Goal: Find specific page/section: Find specific page/section

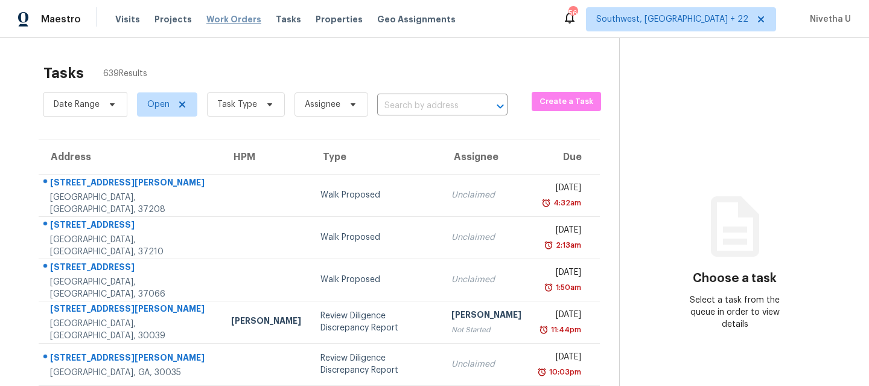
click at [225, 22] on span "Work Orders" at bounding box center [233, 19] width 55 height 12
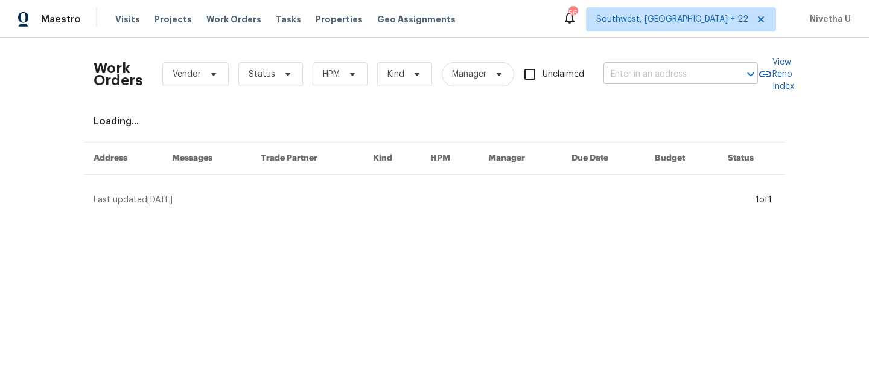
click at [684, 80] on input "text" at bounding box center [664, 74] width 121 height 19
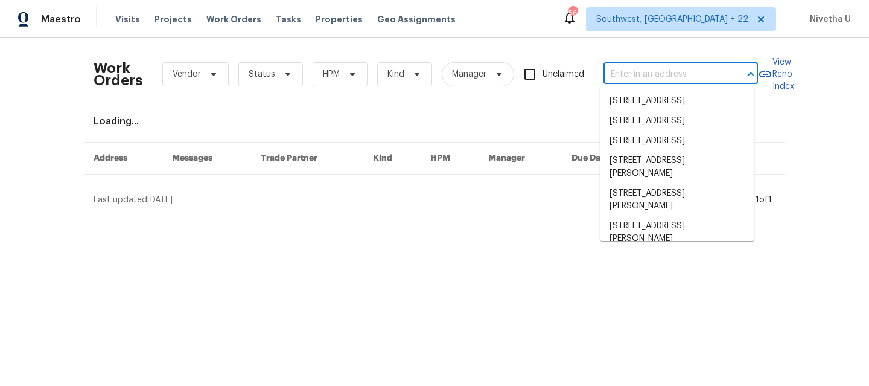
paste input "[STREET_ADDRESS]"
type input "[STREET_ADDRESS]"
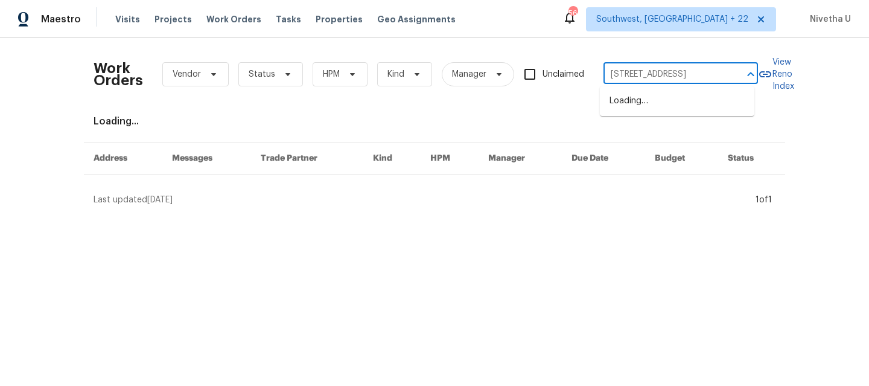
scroll to position [0, 31]
drag, startPoint x: 689, startPoint y: 97, endPoint x: 691, endPoint y: 104, distance: 7.5
click at [691, 104] on li "[STREET_ADDRESS]" at bounding box center [677, 101] width 155 height 20
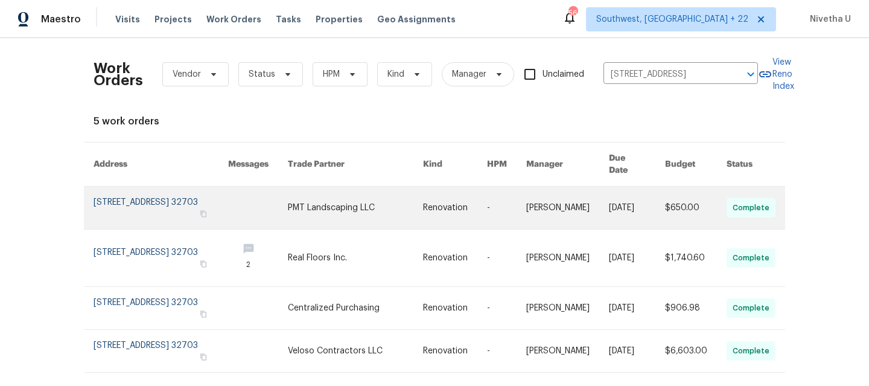
click at [135, 189] on link at bounding box center [161, 207] width 135 height 42
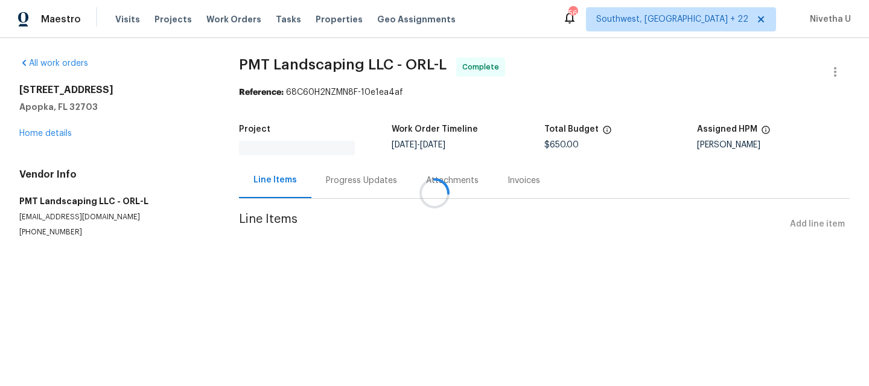
click at [33, 131] on div at bounding box center [434, 193] width 869 height 386
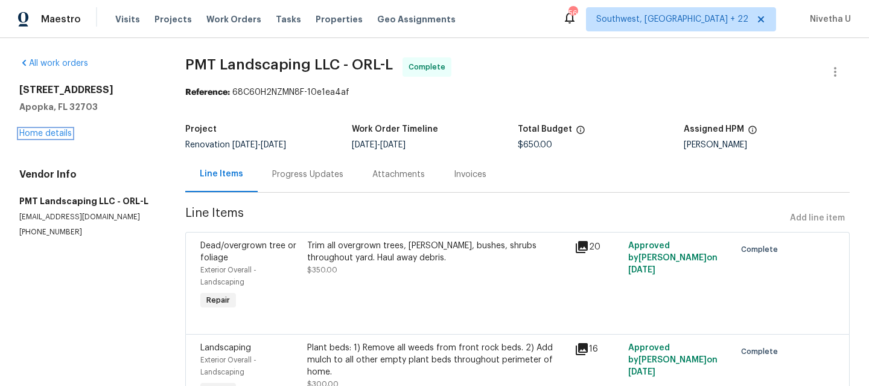
click at [33, 131] on link "Home details" at bounding box center [45, 133] width 53 height 8
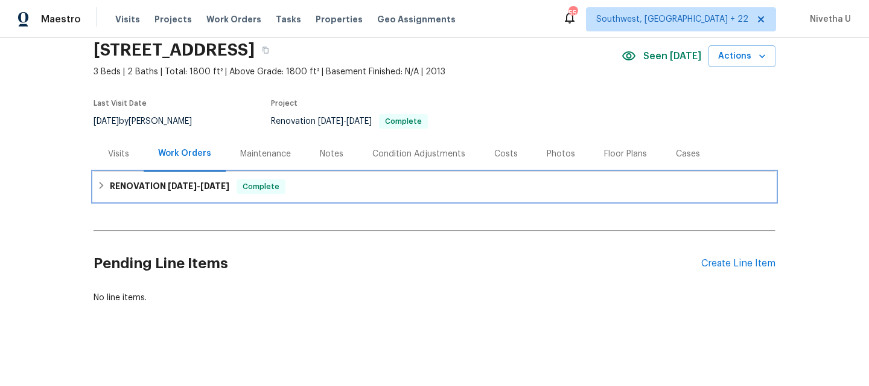
click at [318, 187] on div "RENOVATION [DATE] - [DATE] Complete" at bounding box center [435, 186] width 682 height 29
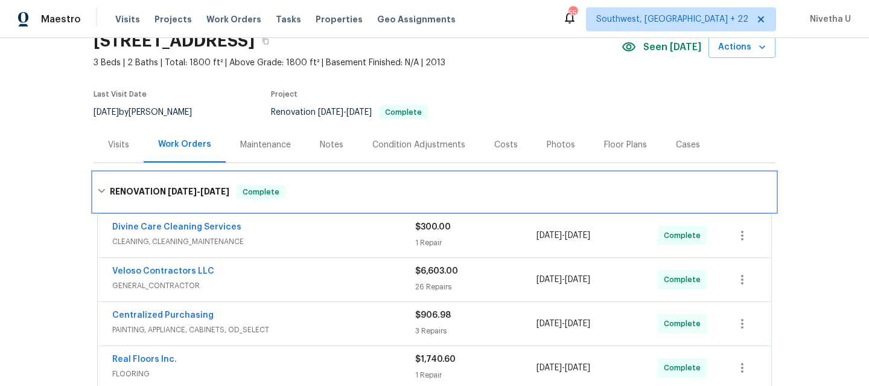
scroll to position [302, 0]
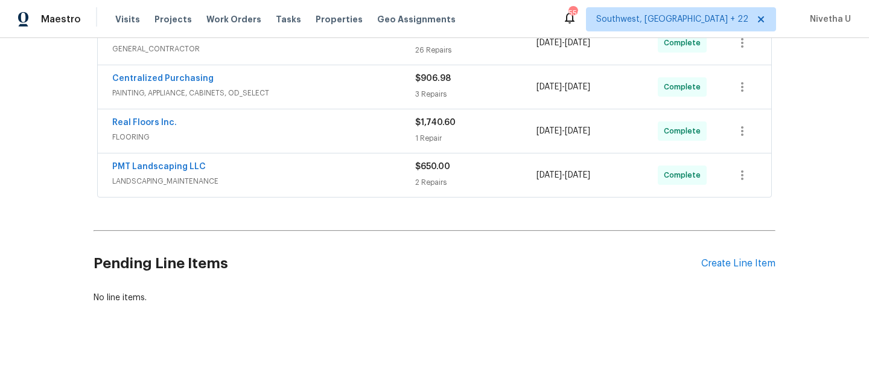
click at [313, 178] on div "PMT Landscaping LLC LANDSCAPING_MAINTENANCE" at bounding box center [263, 175] width 303 height 29
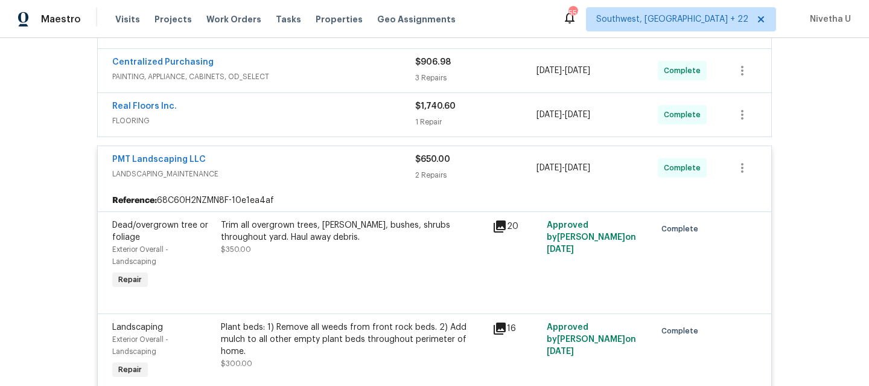
scroll to position [305, 0]
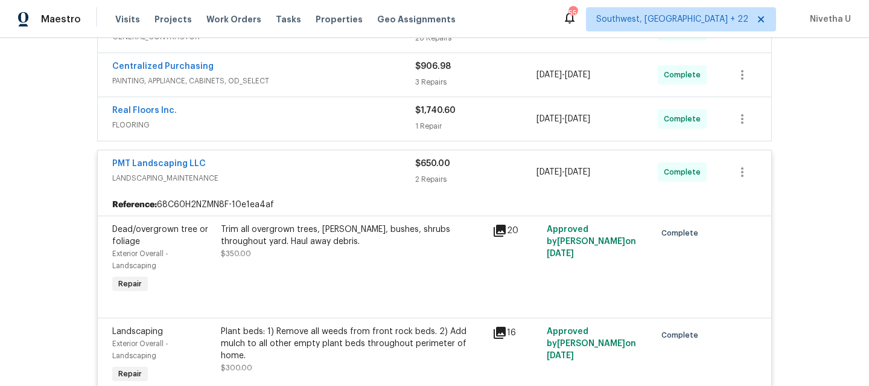
click at [313, 178] on span "LANDSCAPING_MAINTENANCE" at bounding box center [263, 178] width 303 height 12
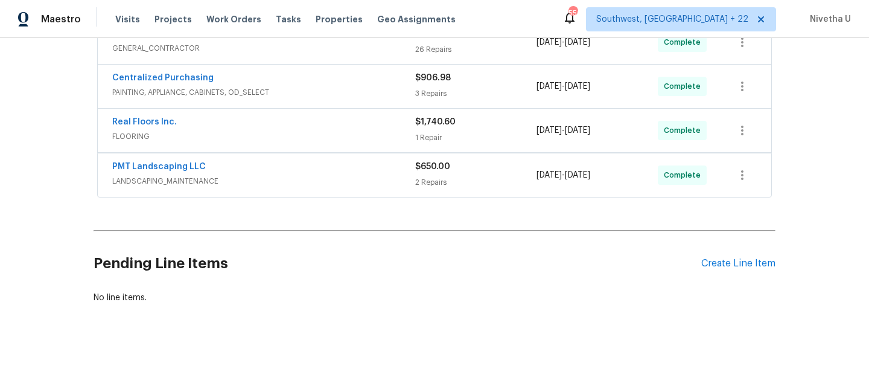
click at [277, 130] on span "FLOORING" at bounding box center [263, 136] width 303 height 12
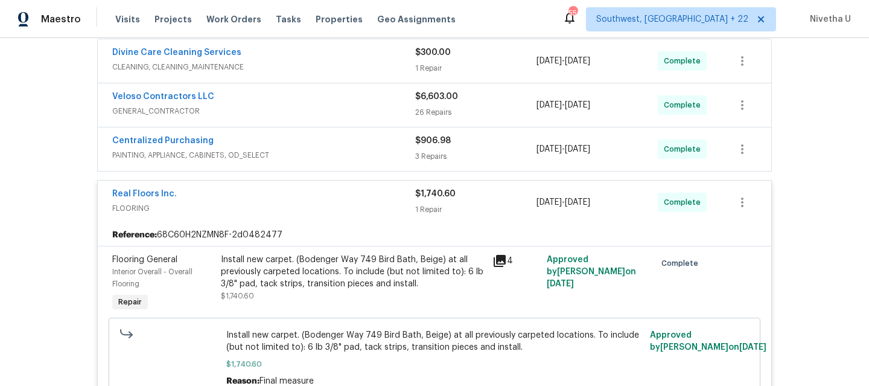
scroll to position [229, 0]
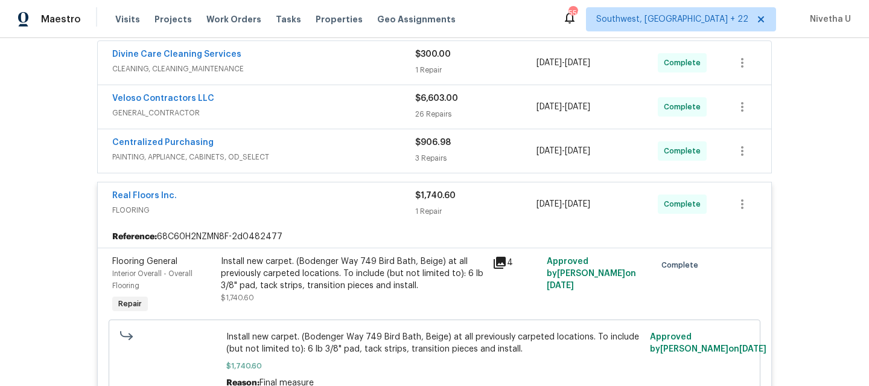
click at [377, 196] on div "Real Floors Inc." at bounding box center [263, 197] width 303 height 14
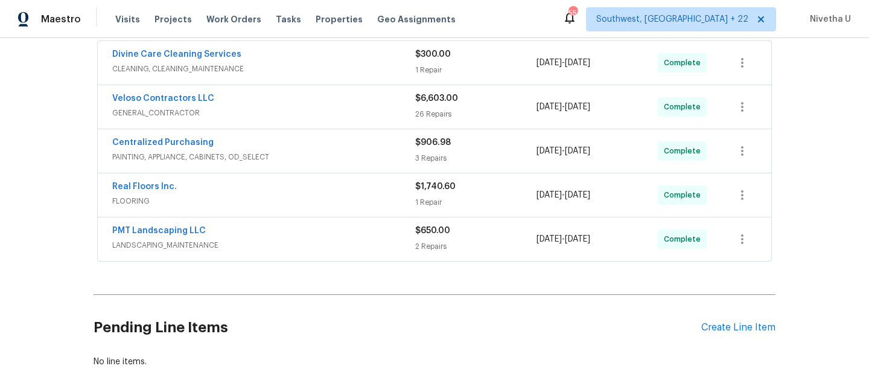
click at [360, 164] on div "Centralized Purchasing PAINTING, APPLIANCE, CABINETS, OD_SELECT" at bounding box center [263, 150] width 303 height 29
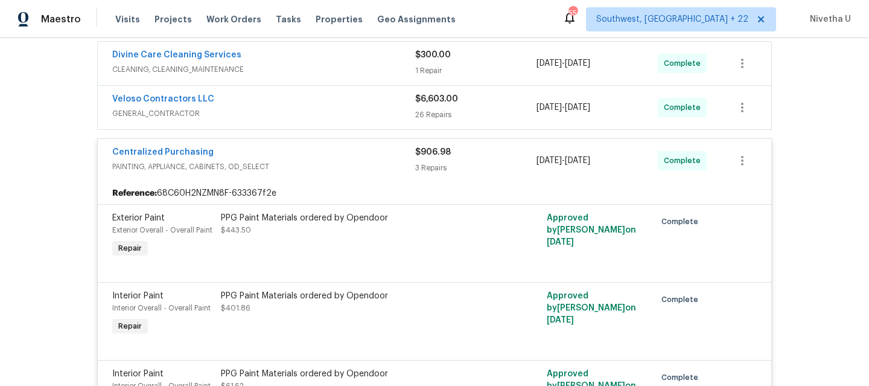
scroll to position [225, 0]
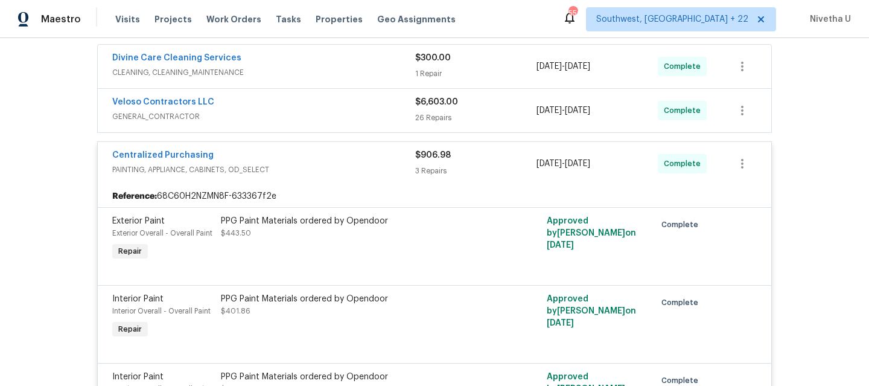
click at [345, 164] on span "PAINTING, APPLIANCE, CABINETS, OD_SELECT" at bounding box center [263, 170] width 303 height 12
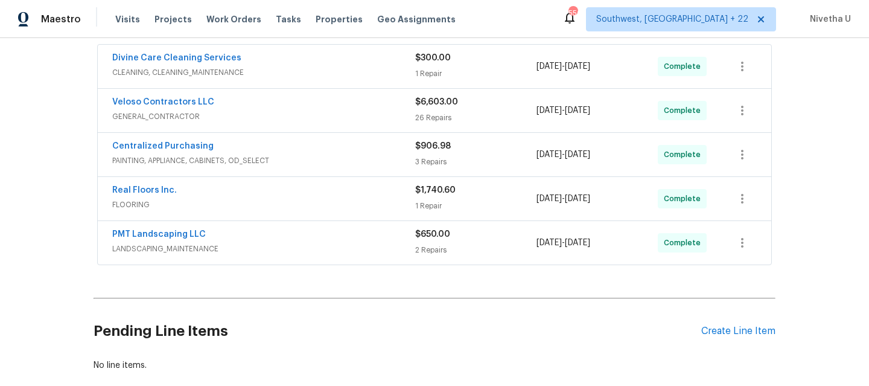
click at [336, 135] on div "Centralized Purchasing PAINTING, APPLIANCE, CABINETS, OD_SELECT $906.98 3 Repai…" at bounding box center [435, 154] width 674 height 43
click at [331, 123] on div "Veloso Contractors LLC GENERAL_CONTRACTOR" at bounding box center [263, 110] width 303 height 29
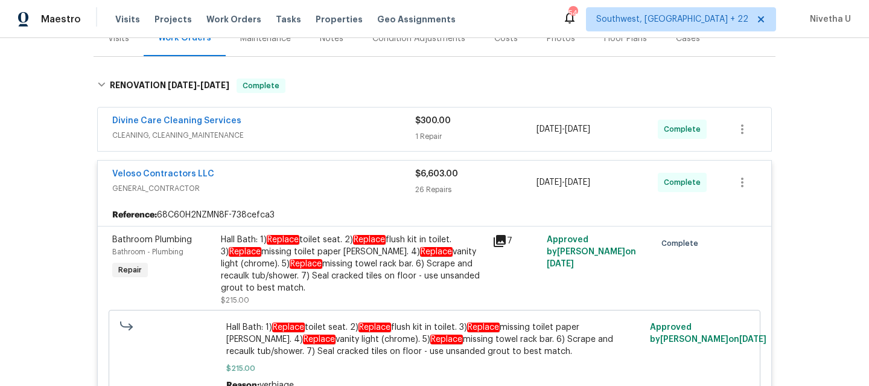
scroll to position [169, 0]
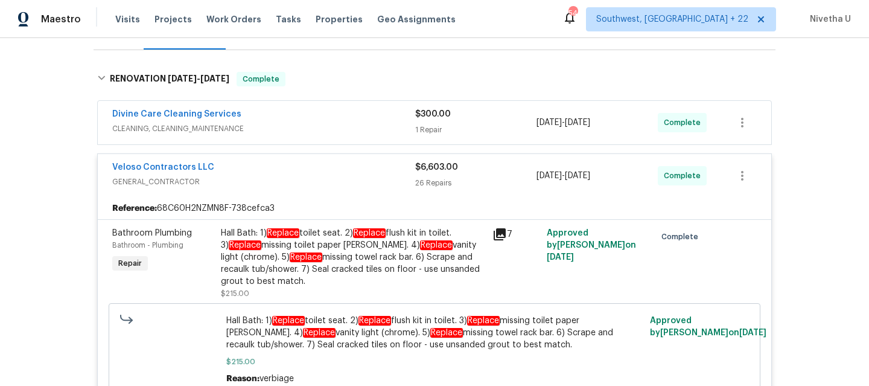
click at [318, 167] on div "Veloso Contractors LLC" at bounding box center [263, 168] width 303 height 14
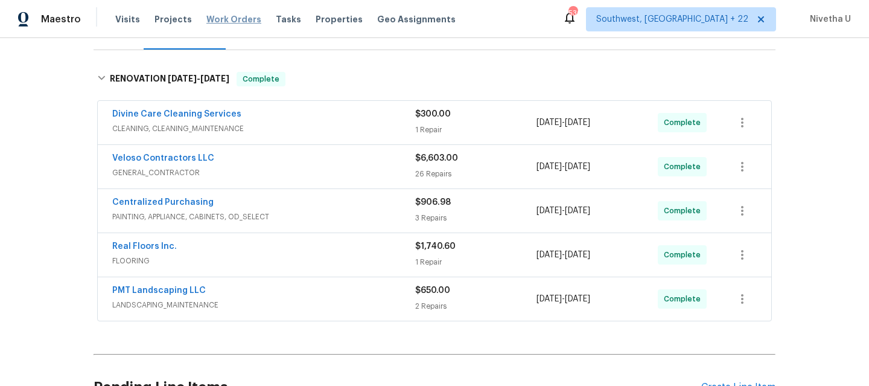
click at [243, 21] on span "Work Orders" at bounding box center [233, 19] width 55 height 12
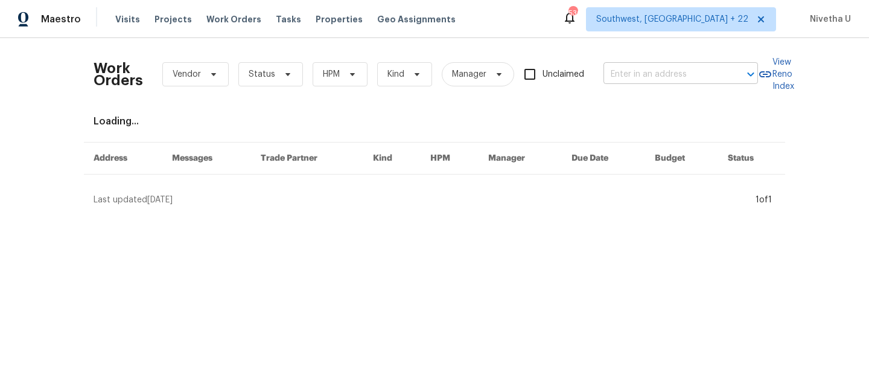
click at [703, 83] on input "text" at bounding box center [664, 74] width 121 height 19
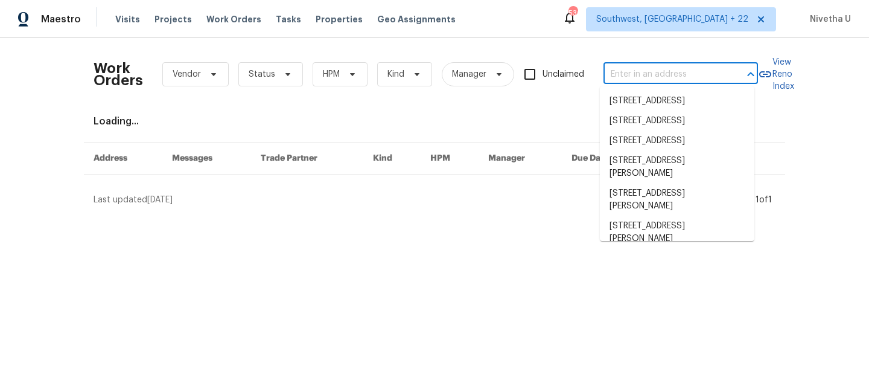
paste input "[STREET_ADDRESS][PERSON_NAME][PERSON_NAME]"
type input "[STREET_ADDRESS][PERSON_NAME][PERSON_NAME]"
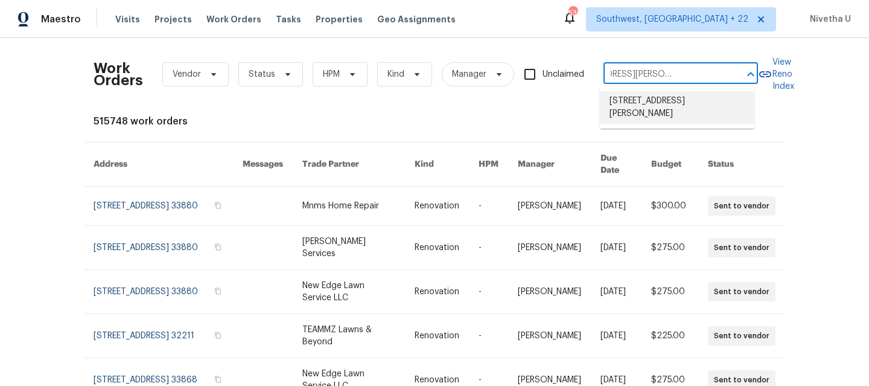
click at [709, 107] on li "[STREET_ADDRESS][PERSON_NAME]" at bounding box center [677, 107] width 155 height 33
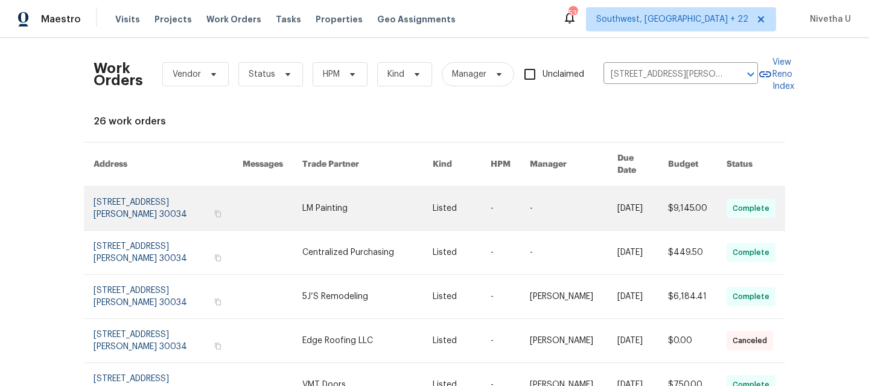
click at [170, 200] on link at bounding box center [168, 207] width 149 height 43
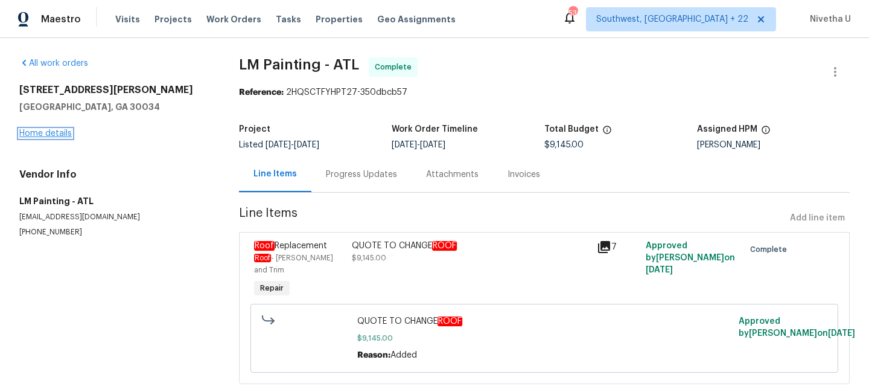
click at [41, 133] on link "Home details" at bounding box center [45, 133] width 53 height 8
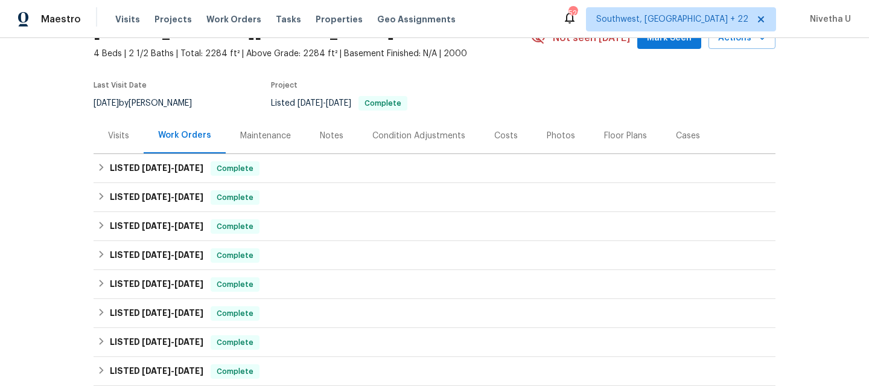
scroll to position [80, 0]
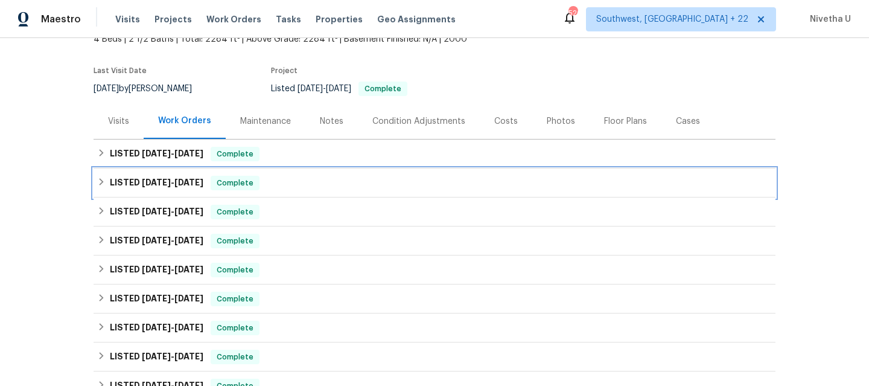
click at [270, 188] on div "LISTED [DATE] - [DATE] Complete" at bounding box center [434, 183] width 675 height 14
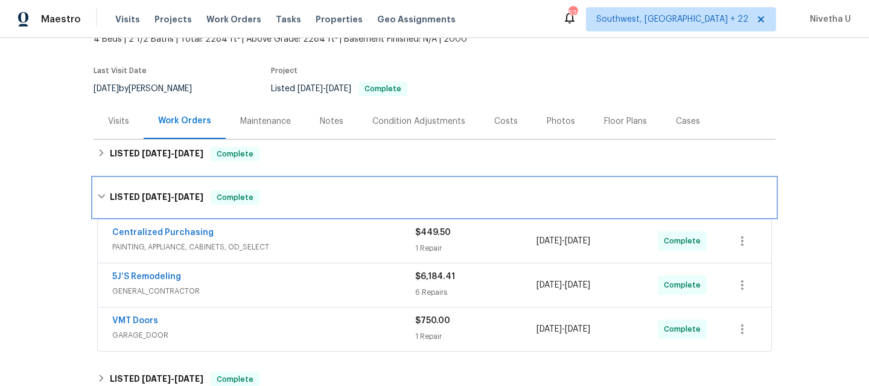
scroll to position [188, 0]
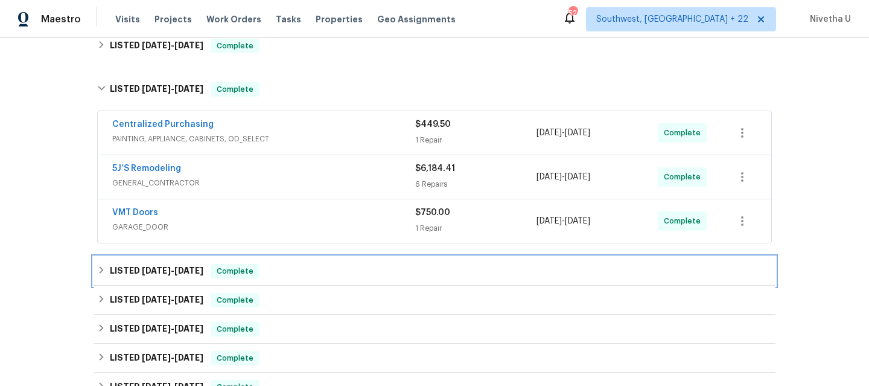
click at [268, 269] on div "LISTED [DATE] - [DATE] Complete" at bounding box center [434, 271] width 675 height 14
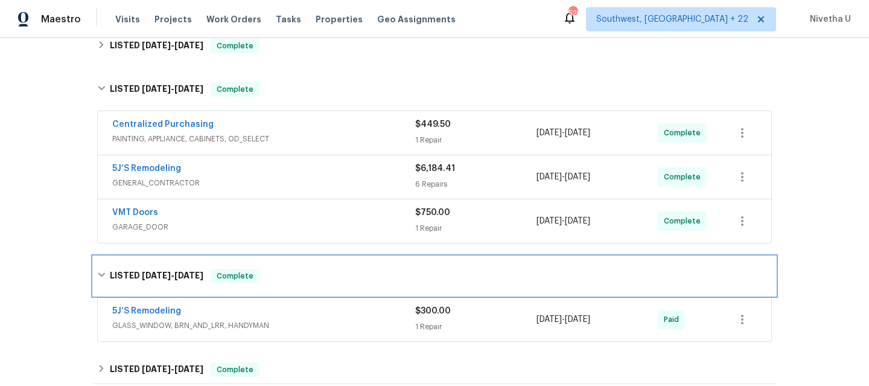
scroll to position [277, 0]
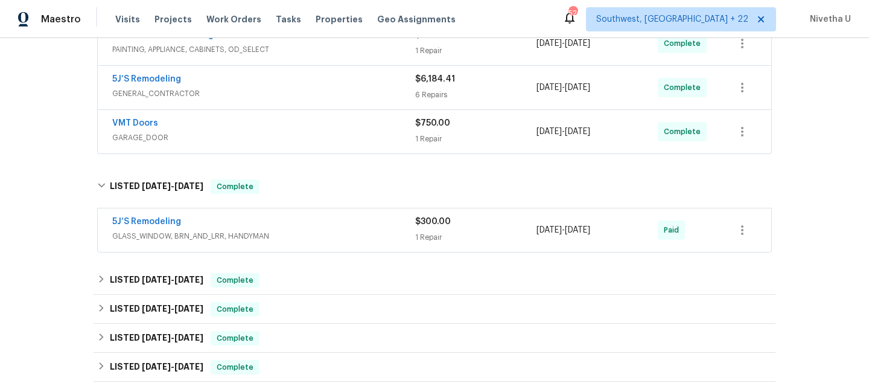
click at [320, 222] on div "5J’S Remodeling" at bounding box center [263, 222] width 303 height 14
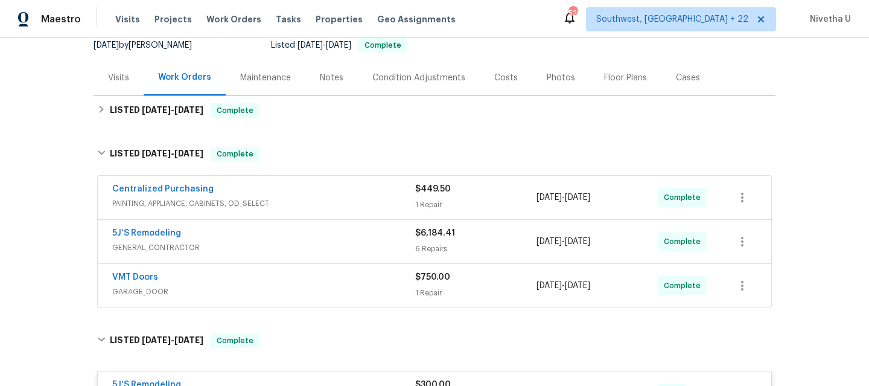
scroll to position [121, 0]
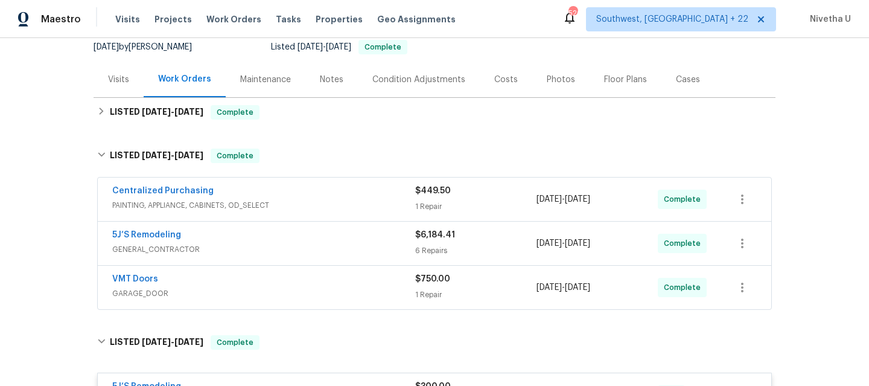
click at [321, 202] on span "PAINTING, APPLIANCE, CABINETS, OD_SELECT" at bounding box center [263, 205] width 303 height 12
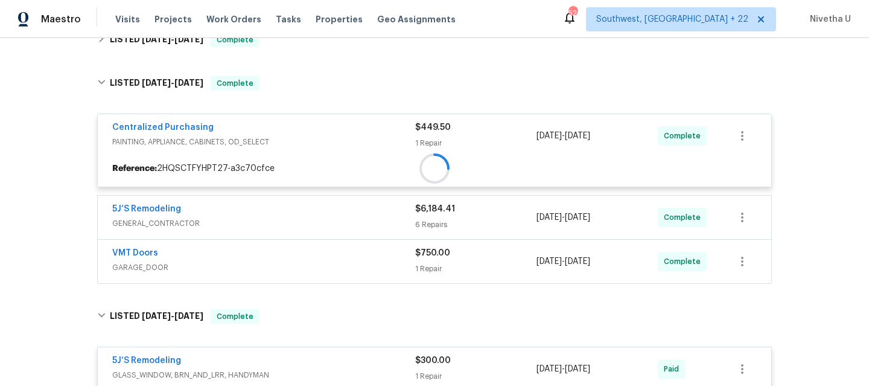
scroll to position [209, 0]
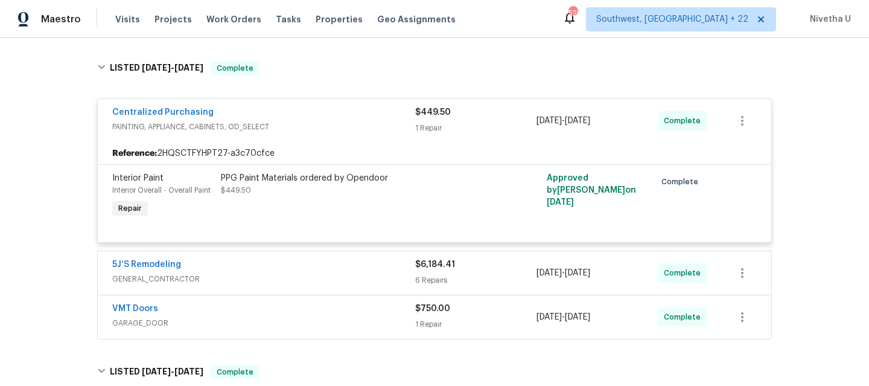
click at [307, 126] on span "PAINTING, APPLIANCE, CABINETS, OD_SELECT" at bounding box center [263, 127] width 303 height 12
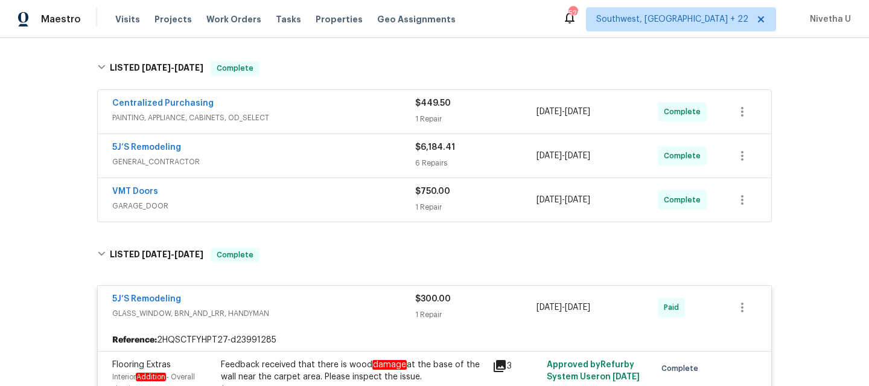
click at [308, 152] on div "5J’S Remodeling" at bounding box center [263, 148] width 303 height 14
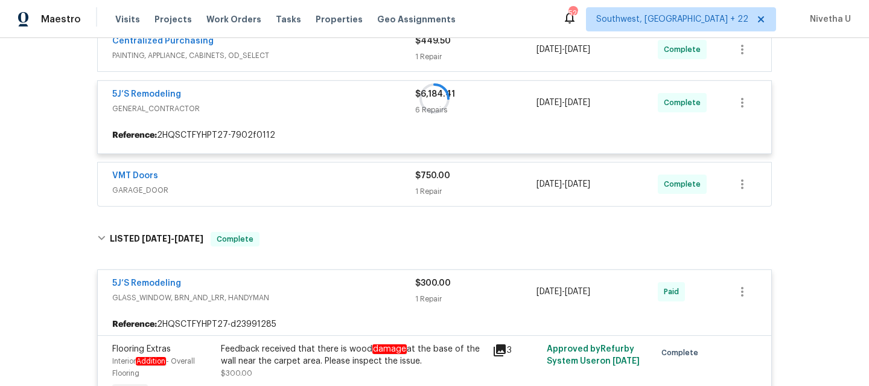
scroll to position [298, 0]
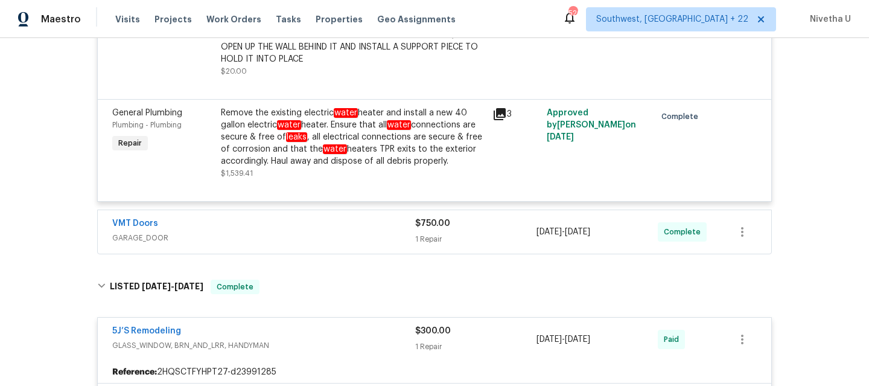
click at [319, 225] on div "VMT Doors" at bounding box center [263, 224] width 303 height 14
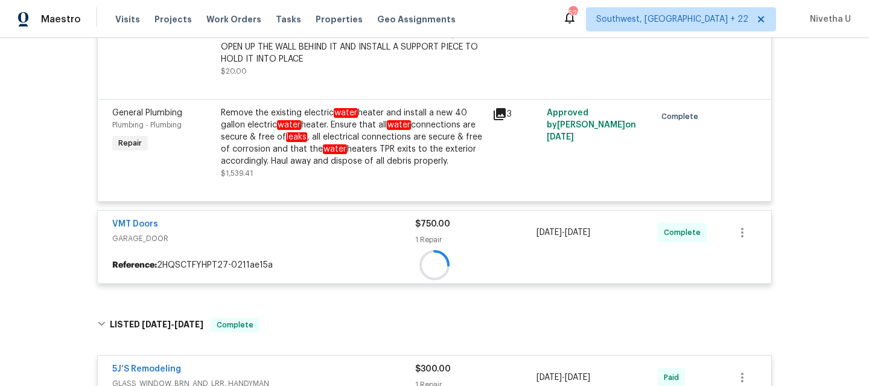
scroll to position [1129, 0]
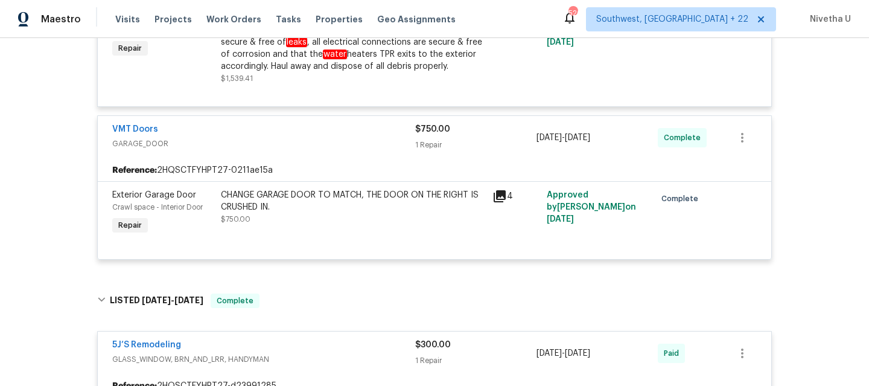
click at [308, 152] on div "VMT Doors GARAGE_DOOR" at bounding box center [263, 137] width 303 height 29
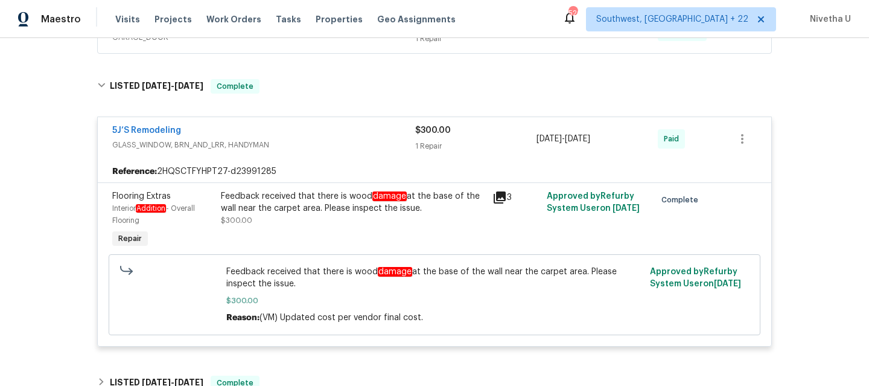
scroll to position [1258, 0]
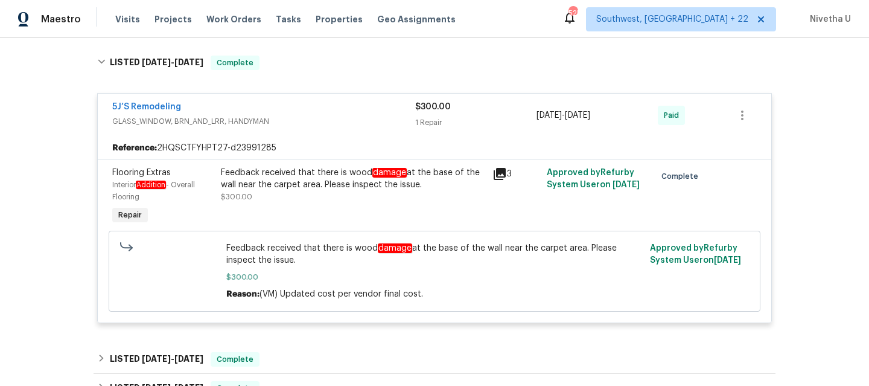
click at [282, 117] on span "GLASS_WINDOW, BRN_AND_LRR, HANDYMAN" at bounding box center [263, 121] width 303 height 12
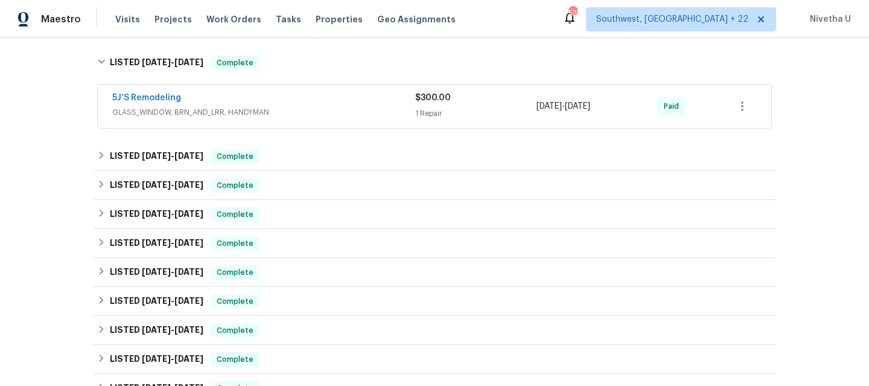
click at [273, 84] on div "5J’S Remodeling GLASS_WINDOW, BRN_AND_LRR, HANDYMAN $300.00 1 Repair [DATE] - […" at bounding box center [435, 107] width 682 height 50
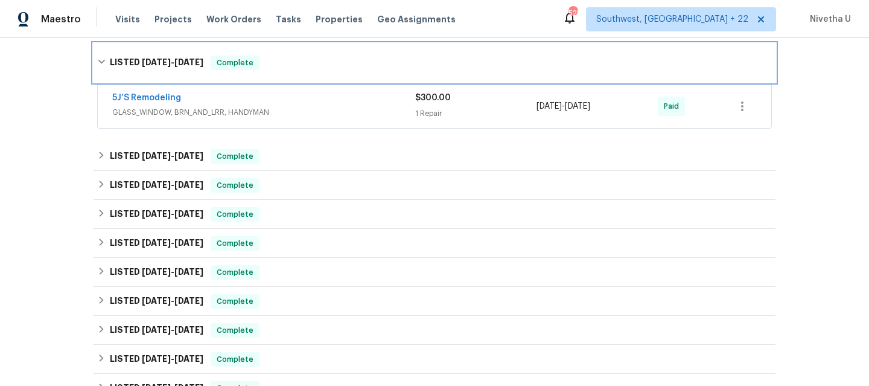
click at [273, 75] on div "LISTED [DATE] - [DATE] Complete" at bounding box center [435, 62] width 682 height 39
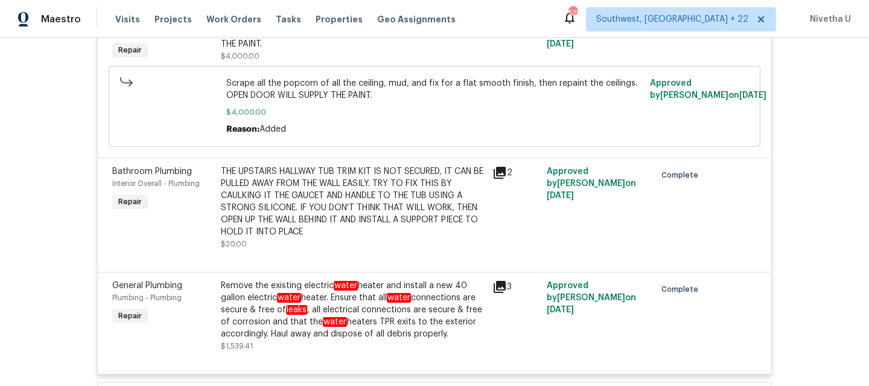
scroll to position [1220, 0]
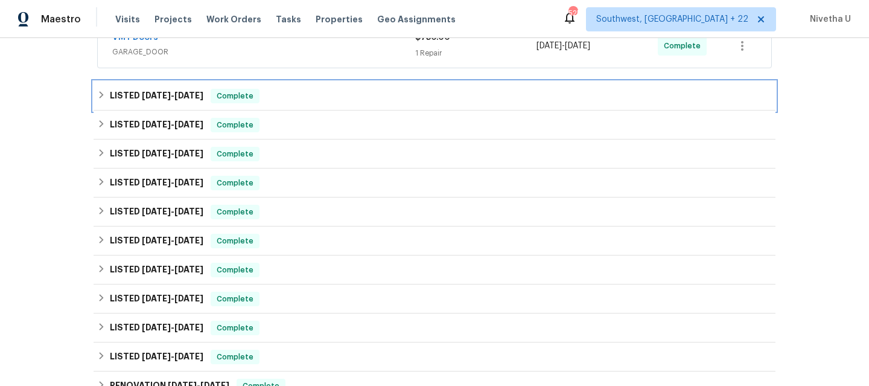
click at [271, 100] on div "LISTED [DATE] - [DATE] Complete" at bounding box center [434, 96] width 675 height 14
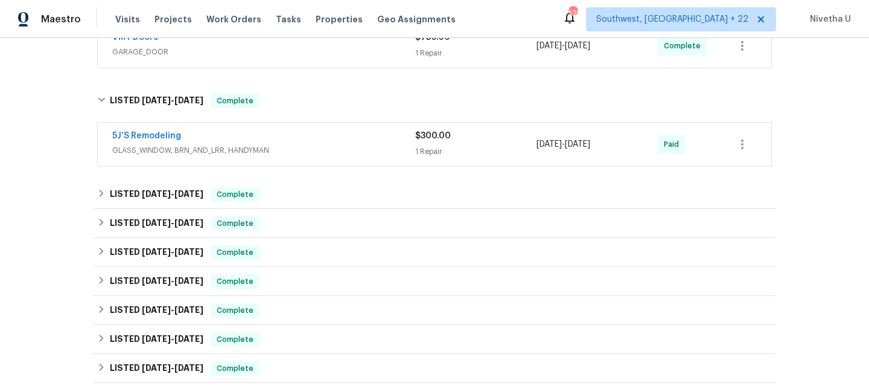
click at [293, 155] on span "GLASS_WINDOW, BRN_AND_LRR, HANDYMAN" at bounding box center [263, 150] width 303 height 12
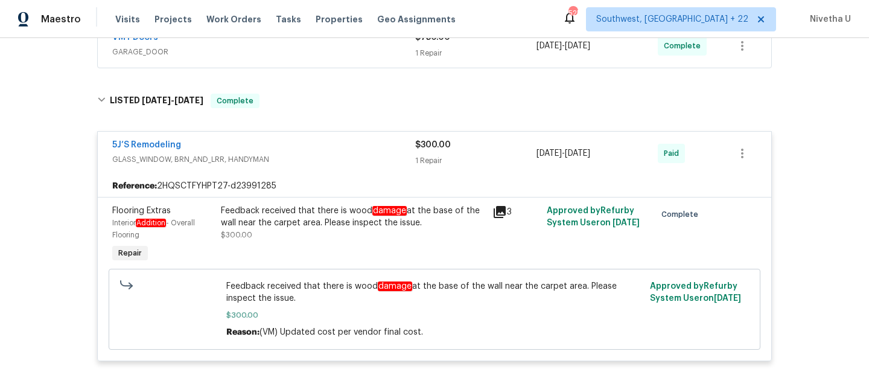
click at [306, 252] on div "Feedback received that there is wood damage at the base of the wall near the ca…" at bounding box center [353, 235] width 272 height 68
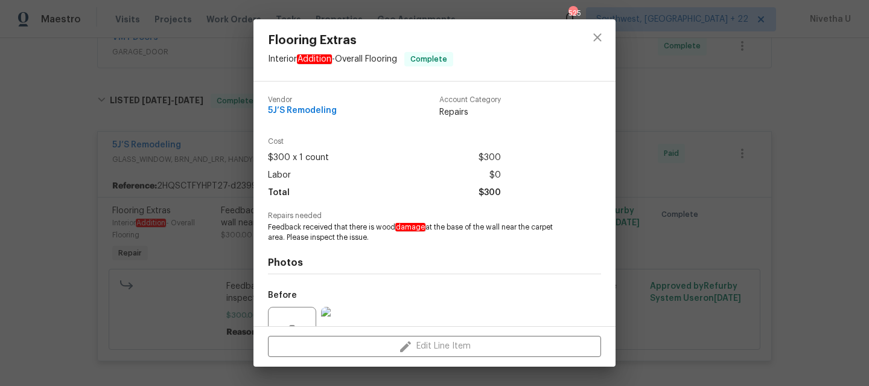
scroll to position [120, 0]
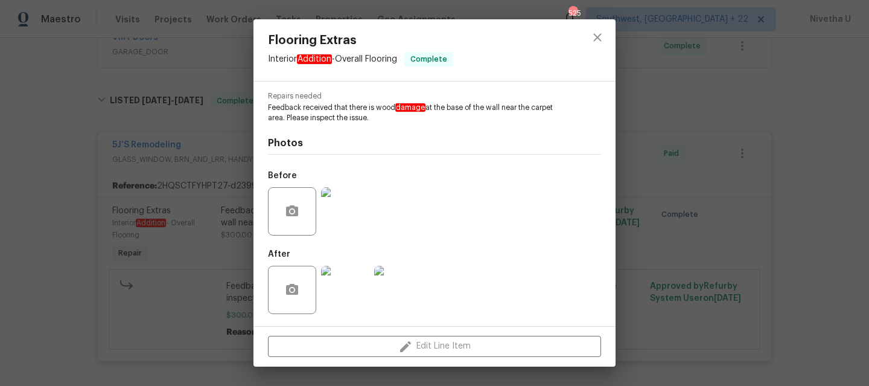
click at [339, 225] on img at bounding box center [345, 211] width 48 height 48
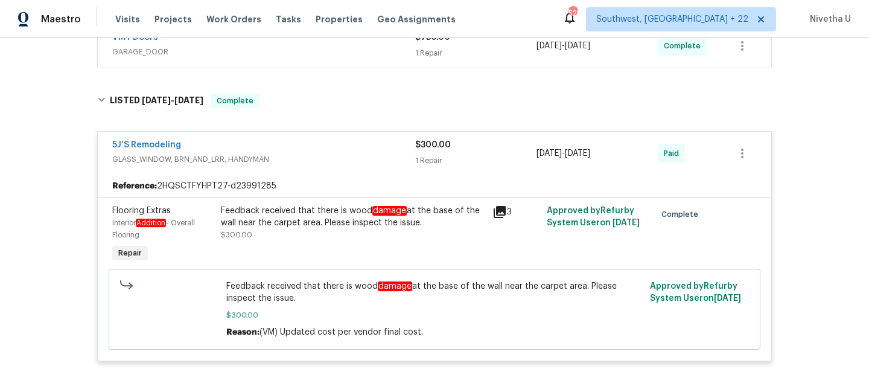
click at [376, 165] on span "GLASS_WINDOW, BRN_AND_LRR, HANDYMAN" at bounding box center [263, 159] width 303 height 12
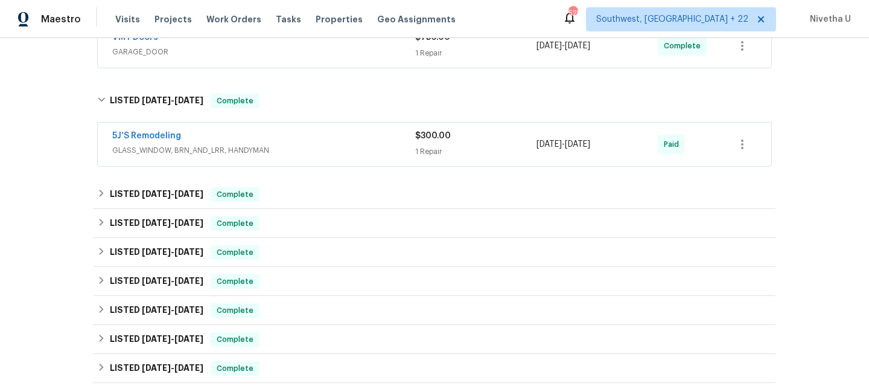
scroll to position [1134, 0]
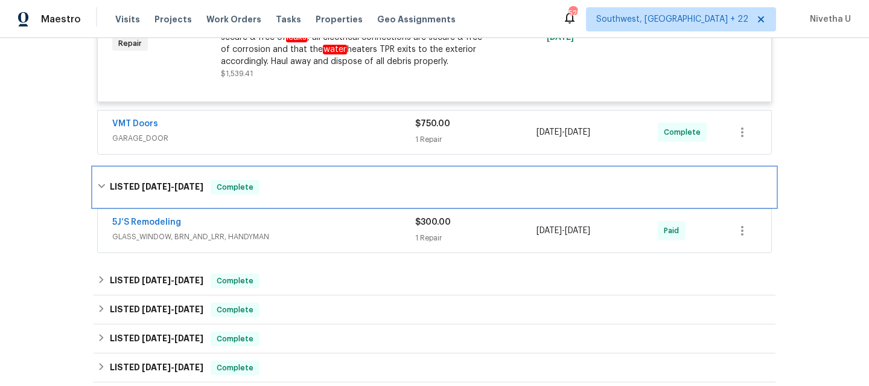
click at [315, 197] on div "LISTED [DATE] - [DATE] Complete" at bounding box center [435, 187] width 682 height 39
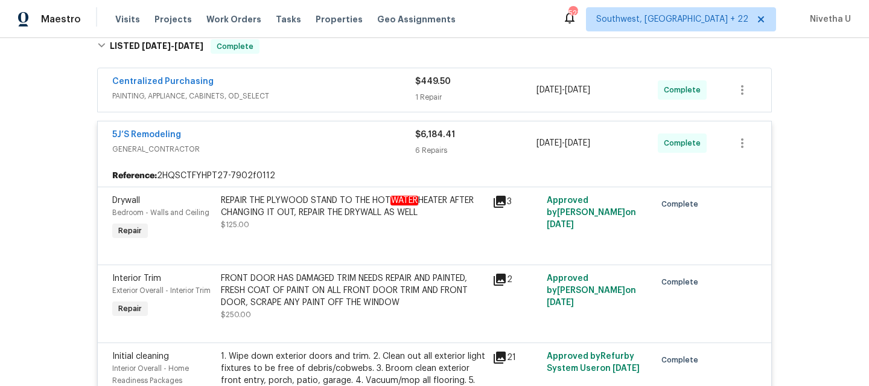
scroll to position [211, 0]
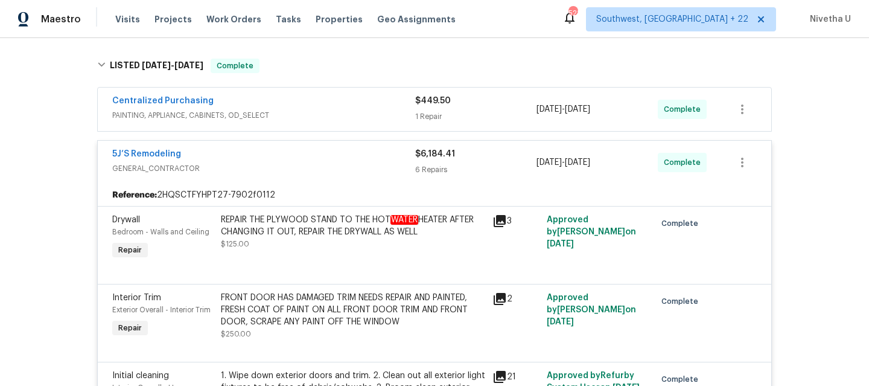
click at [307, 167] on span "GENERAL_CONTRACTOR" at bounding box center [263, 168] width 303 height 12
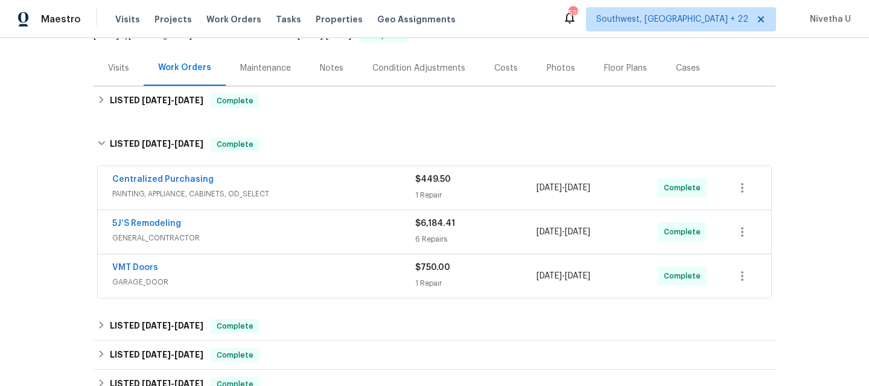
scroll to position [129, 0]
